Goal: Information Seeking & Learning: Learn about a topic

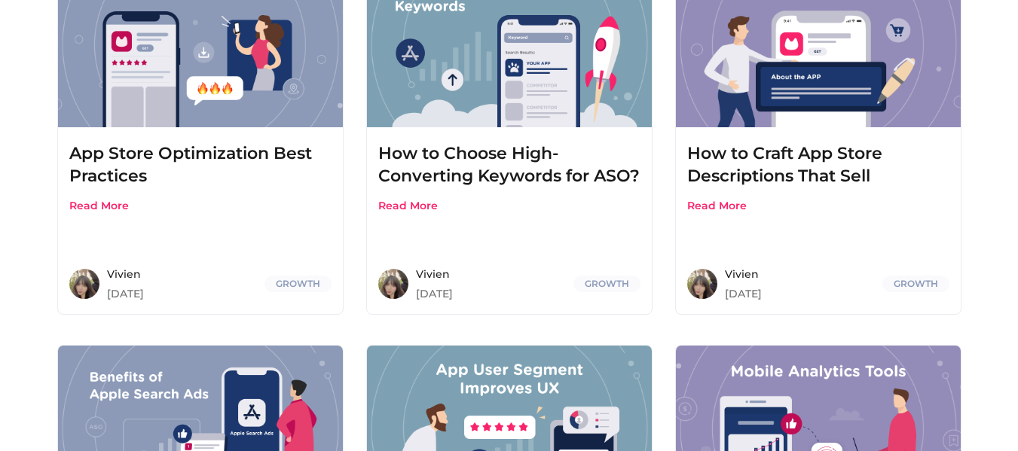
scroll to position [301, 0]
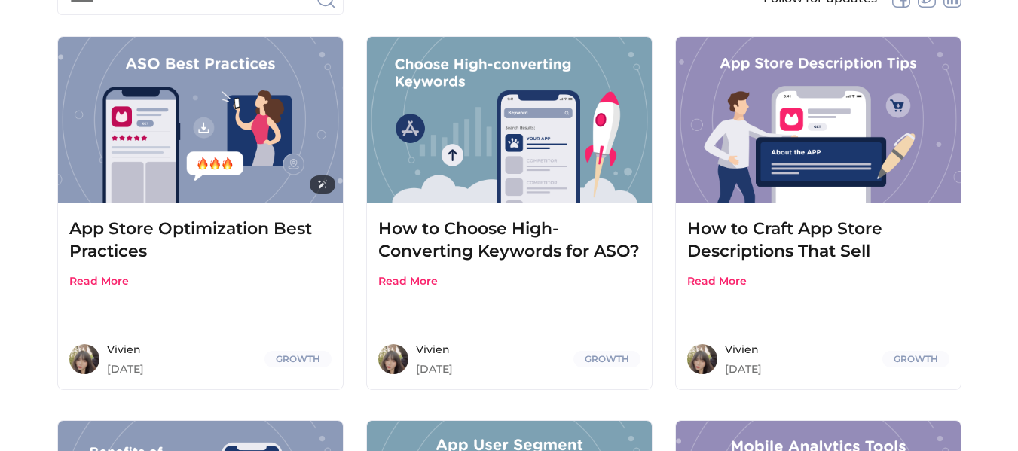
click at [322, 136] on img at bounding box center [200, 120] width 285 height 166
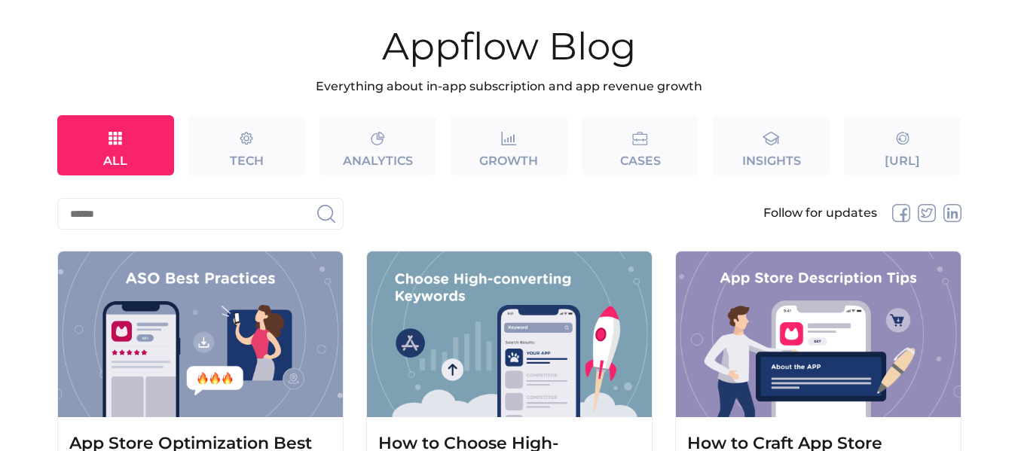
scroll to position [0, 0]
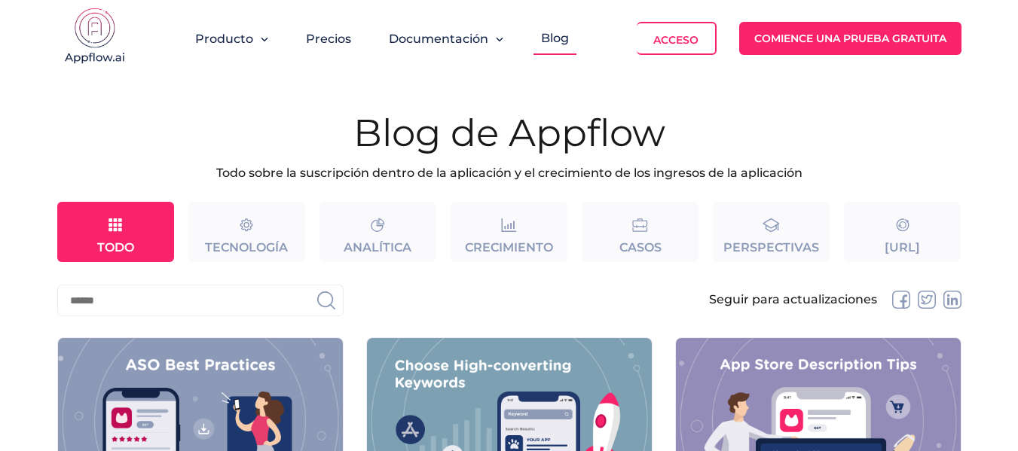
click at [320, 38] on font "Precios" at bounding box center [328, 39] width 45 height 14
click at [489, 179] on font "Todo sobre la suscripción dentro de la aplicación y el crecimiento de los ingre…" at bounding box center [509, 173] width 586 height 14
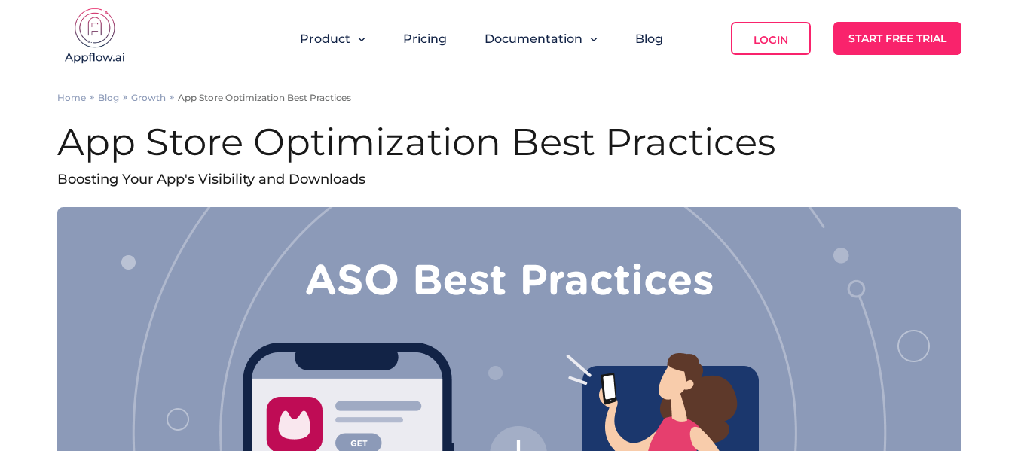
drag, startPoint x: 0, startPoint y: 0, endPoint x: 670, endPoint y: 139, distance: 684.2
click at [725, 147] on h1 "App Store Optimization Best Practices" at bounding box center [509, 142] width 904 height 48
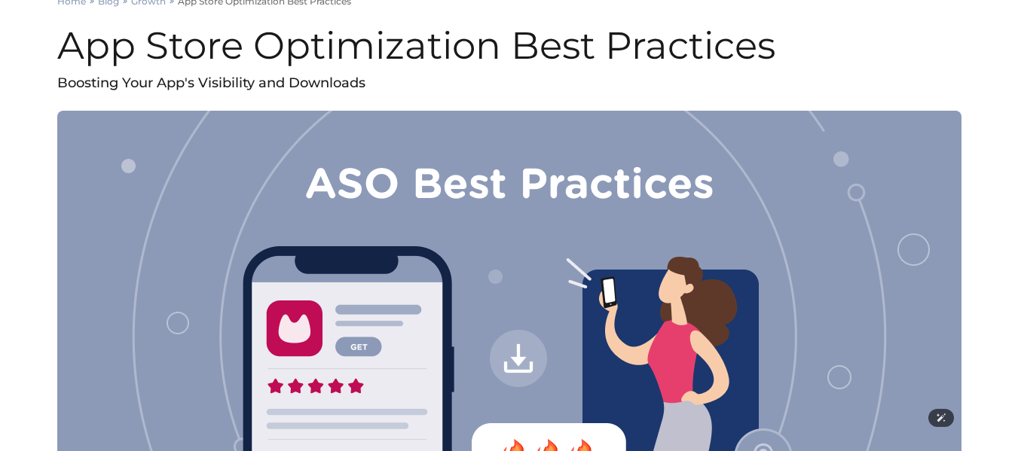
scroll to position [75, 0]
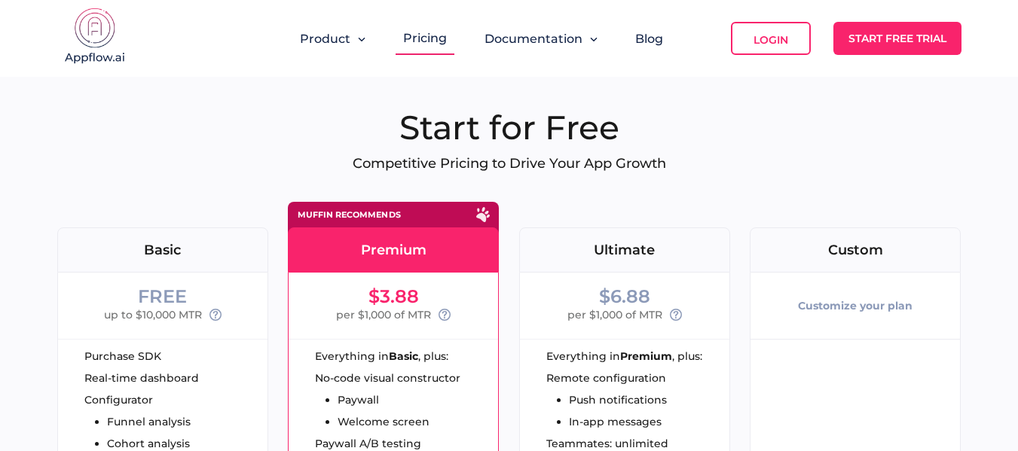
drag, startPoint x: 0, startPoint y: 0, endPoint x: 317, endPoint y: 93, distance: 329.8
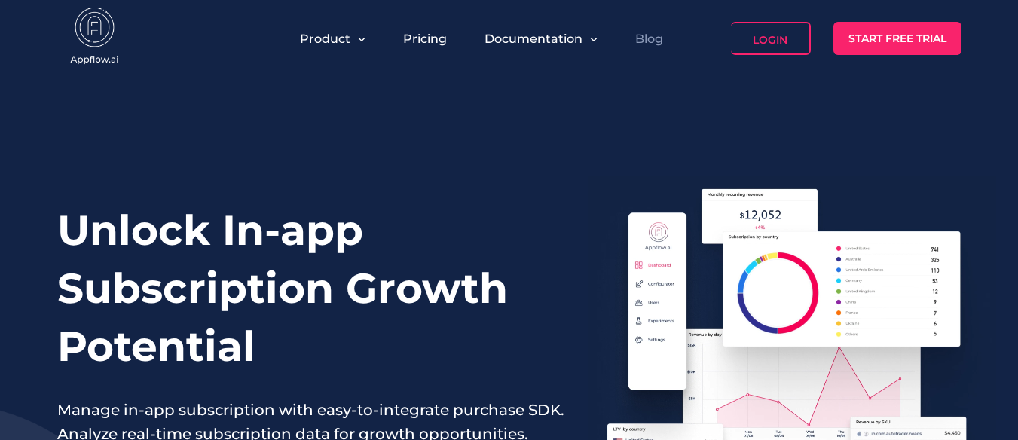
click at [643, 32] on link "Blog" at bounding box center [649, 39] width 28 height 14
